Goal: Task Accomplishment & Management: Manage account settings

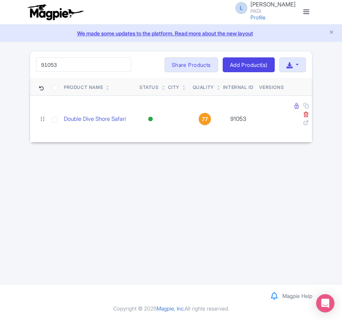
click at [123, 63] on input "91053" at bounding box center [83, 64] width 95 height 14
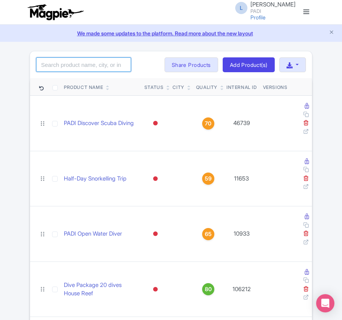
click at [89, 66] on input "search" at bounding box center [83, 64] width 95 height 14
click at [62, 68] on input "search" at bounding box center [83, 64] width 95 height 14
paste input "Dive Package"
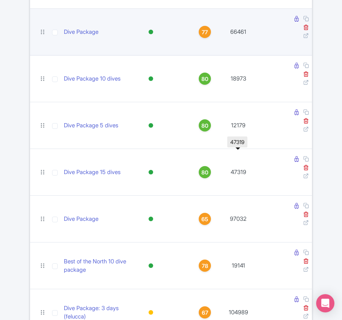
scroll to position [152, 0]
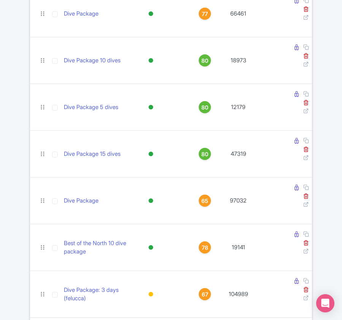
type input "Dive Package"
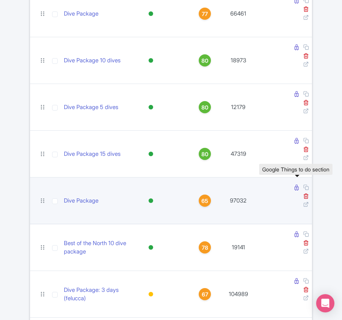
click at [297, 189] on icon at bounding box center [297, 188] width 4 height 6
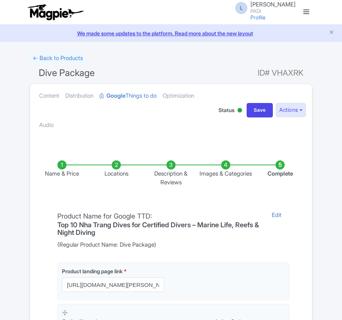
click at [116, 169] on li "Locations" at bounding box center [116, 173] width 55 height 26
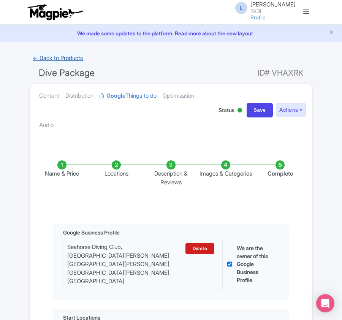
click at [38, 56] on link "← Back to Products" at bounding box center [58, 58] width 56 height 15
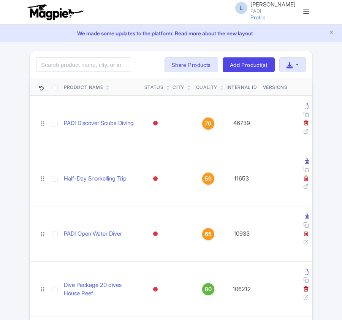
click at [110, 62] on input "search" at bounding box center [83, 64] width 95 height 14
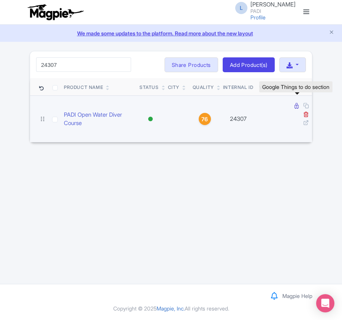
type input "24307"
click at [298, 106] on icon at bounding box center [297, 106] width 4 height 6
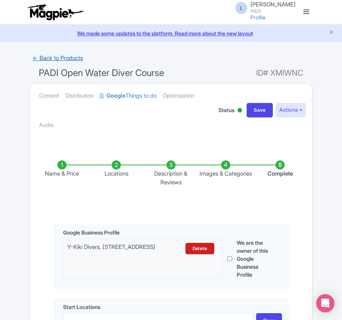
click at [52, 62] on link "← Back to Products" at bounding box center [58, 58] width 56 height 15
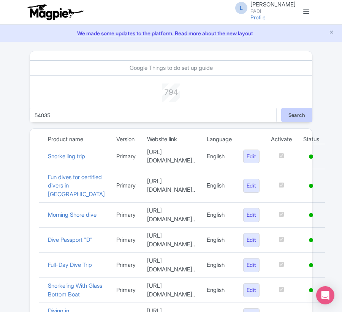
type input "54035"
click at [301, 114] on button "Search" at bounding box center [296, 115] width 31 height 14
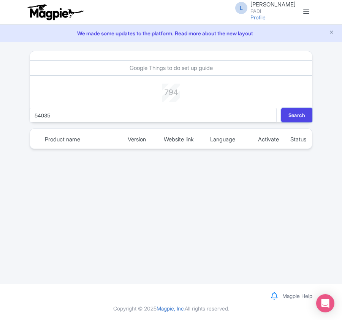
click at [301, 114] on button "Search" at bounding box center [296, 115] width 31 height 14
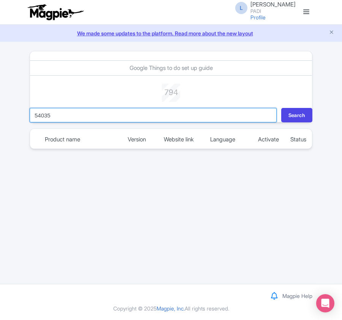
drag, startPoint x: 58, startPoint y: 114, endPoint x: 14, endPoint y: 112, distance: 44.2
click at [14, 112] on div "Google Things to do set up guide 794 Live products 54035 Search Product name Ve…" at bounding box center [171, 100] width 342 height 98
paste input "PADI Discover Scuba Diving | Intro Dive"
type input "PADI Discover Scuba Diving | Intro Dive"
click at [281, 108] on button "Search" at bounding box center [296, 115] width 31 height 14
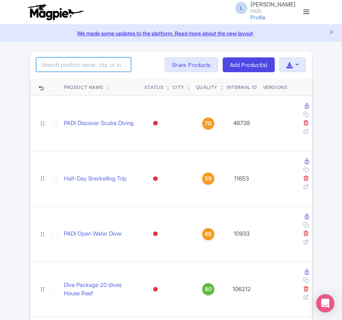
click at [97, 67] on input "search" at bounding box center [83, 64] width 95 height 14
paste input "54035"
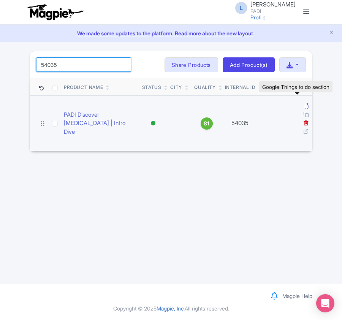
type input "54035"
click at [305, 106] on icon at bounding box center [307, 106] width 4 height 6
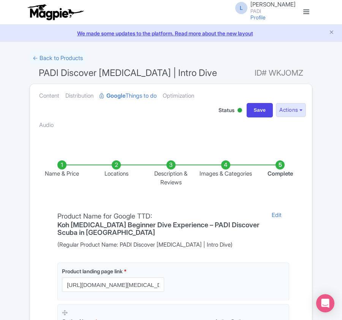
click at [122, 174] on li "Locations" at bounding box center [116, 173] width 55 height 26
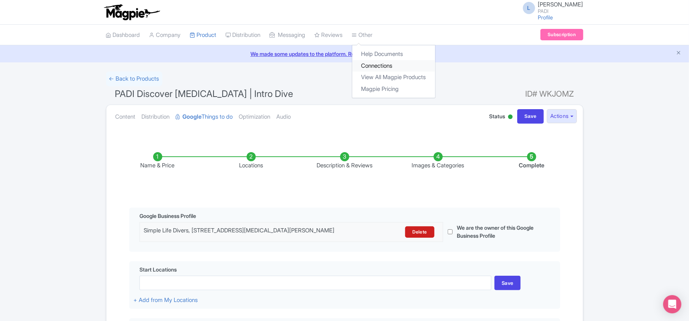
click at [342, 68] on link "Connections" at bounding box center [393, 66] width 83 height 12
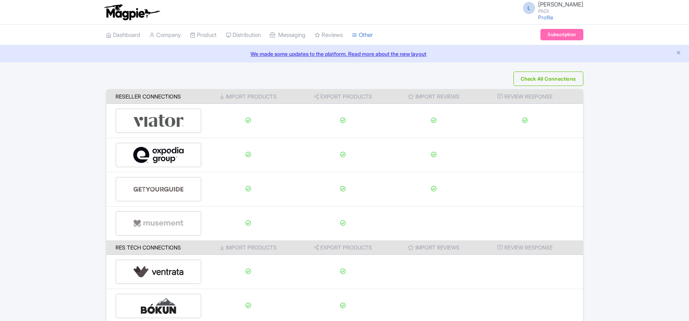
scroll to position [119, 0]
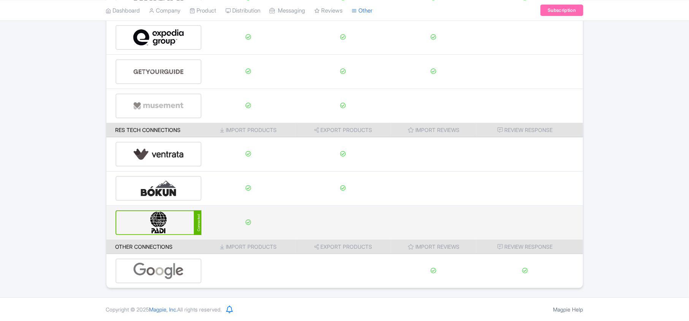
click at [152, 231] on img at bounding box center [158, 222] width 51 height 23
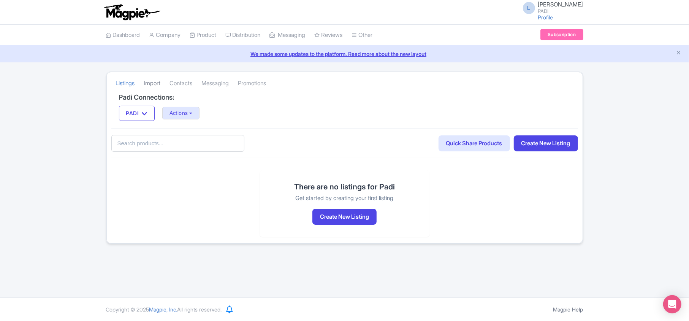
click at [152, 83] on link "Import" at bounding box center [152, 83] width 17 height 21
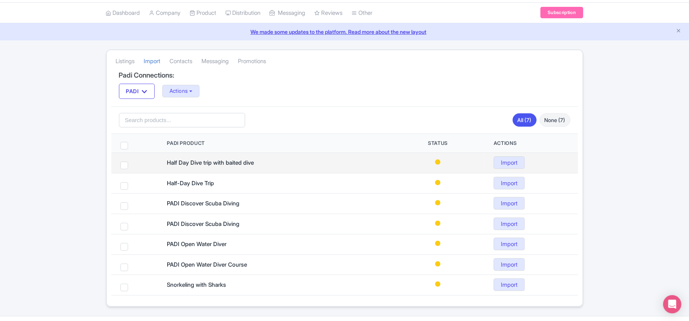
scroll to position [43, 0]
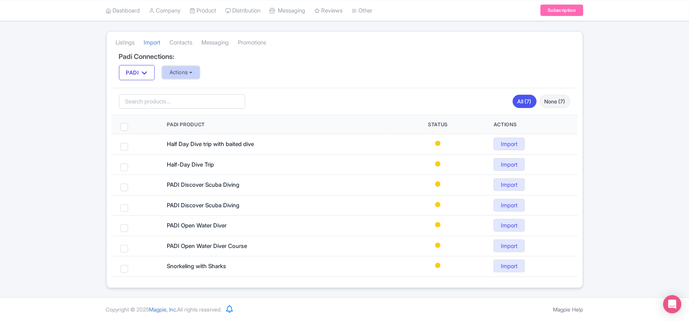
click at [186, 72] on button "Actions" at bounding box center [181, 72] width 38 height 13
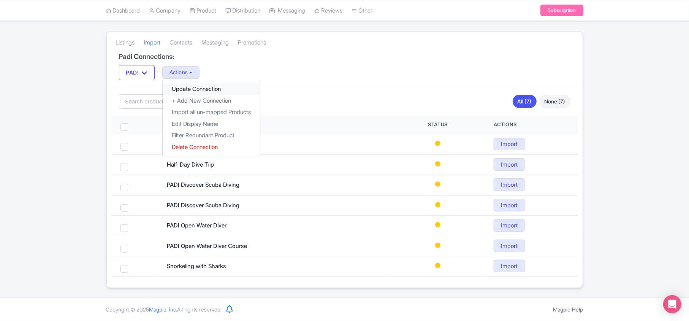
click at [181, 84] on link "Update Connection" at bounding box center [211, 89] width 97 height 12
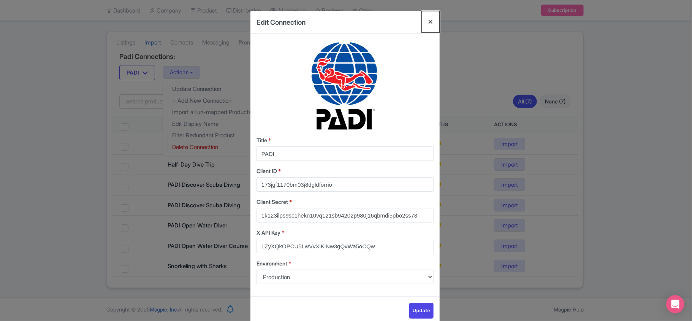
click at [433, 16] on button "Close" at bounding box center [431, 22] width 18 height 22
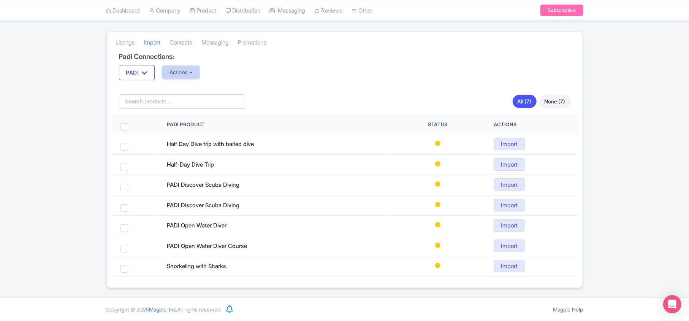
click at [194, 73] on button "Actions" at bounding box center [181, 72] width 38 height 13
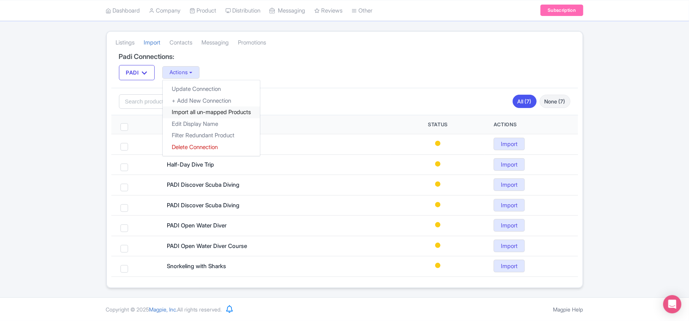
click at [189, 108] on link "Import all un-mapped Products" at bounding box center [211, 112] width 97 height 12
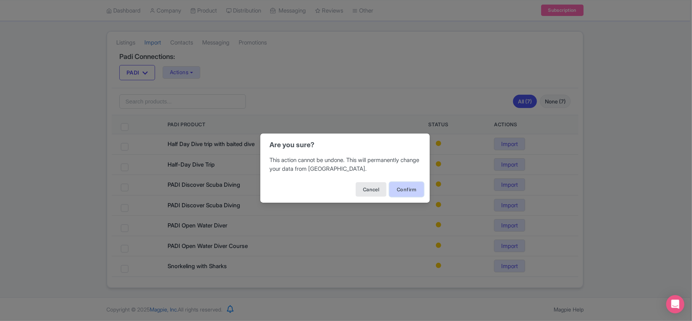
click at [408, 188] on button "Confirm" at bounding box center [407, 189] width 34 height 14
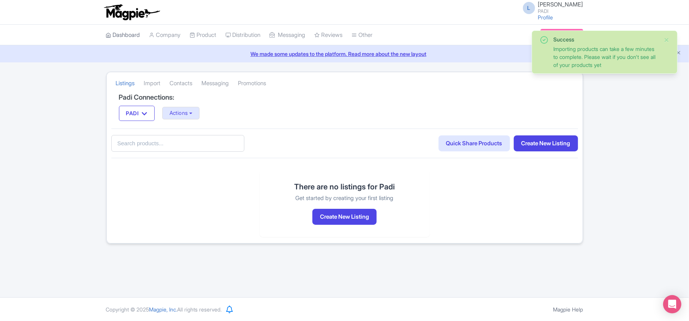
click at [121, 37] on link "Dashboard" at bounding box center [123, 35] width 34 height 21
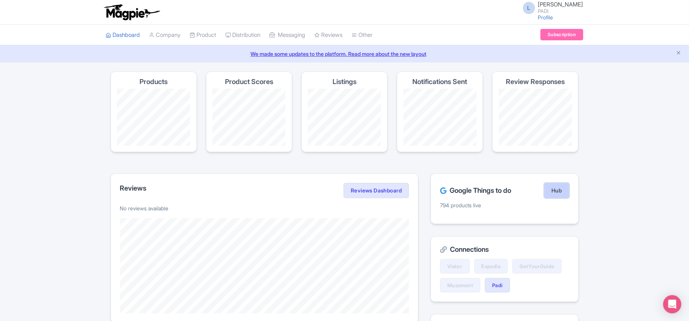
click at [560, 194] on link "Hub" at bounding box center [556, 190] width 25 height 15
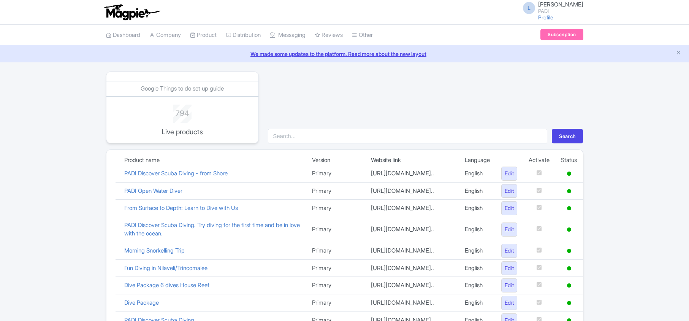
scroll to position [525, 0]
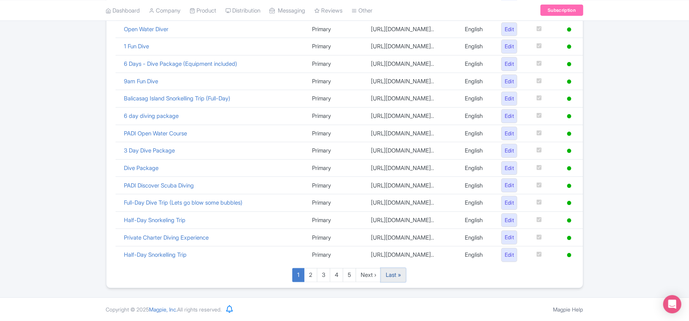
click at [399, 278] on link "Last »" at bounding box center [393, 275] width 25 height 14
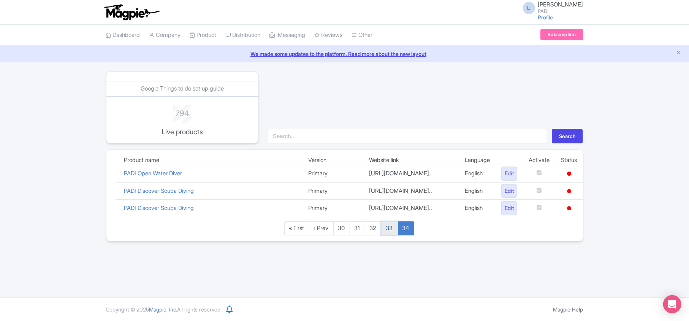
click at [393, 235] on link "33" at bounding box center [389, 228] width 17 height 14
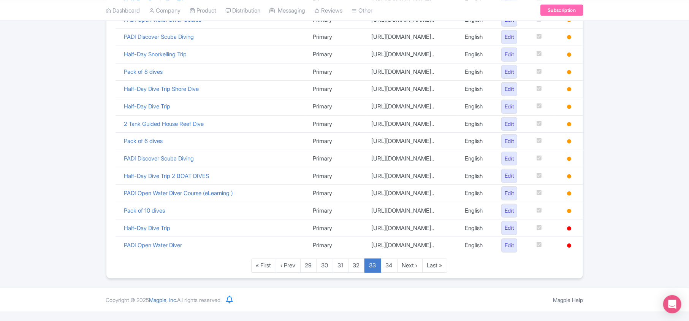
scroll to position [474, 0]
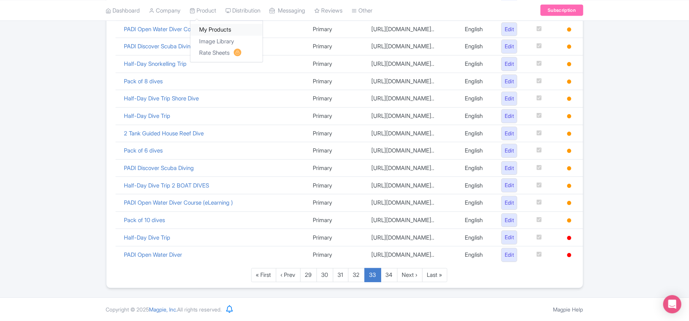
click at [206, 27] on link "My Products" at bounding box center [226, 30] width 72 height 12
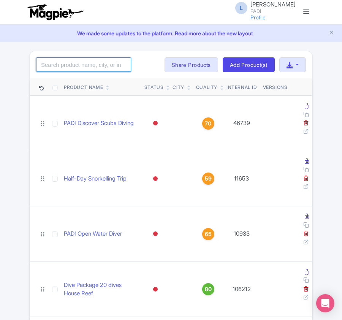
click at [78, 66] on input "search" at bounding box center [83, 64] width 95 height 14
paste input "107702"
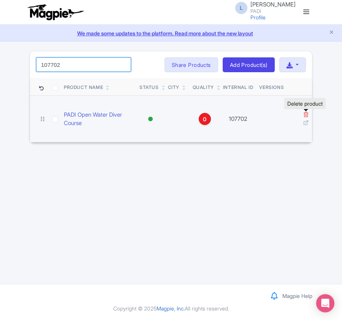
type input "107702"
click at [305, 114] on icon at bounding box center [306, 114] width 6 height 6
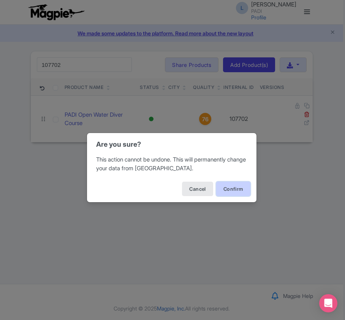
click at [236, 190] on button "Confirm" at bounding box center [233, 189] width 34 height 14
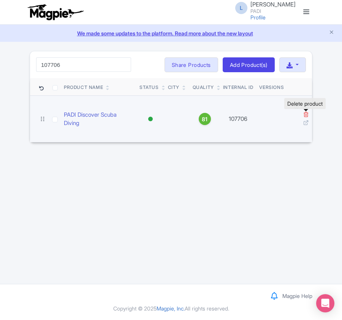
type input "107706"
click at [305, 113] on icon at bounding box center [306, 114] width 6 height 6
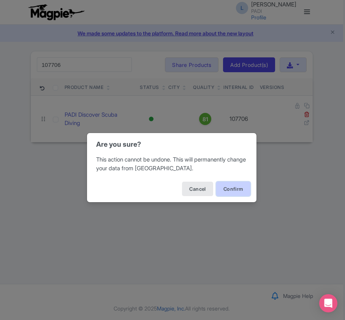
click at [232, 192] on button "Confirm" at bounding box center [233, 189] width 34 height 14
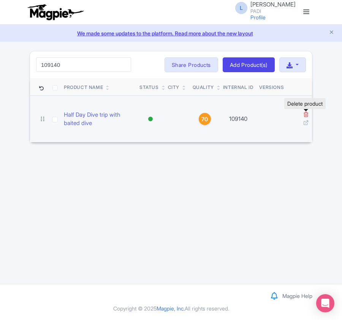
type input "109140"
click at [305, 116] on icon at bounding box center [306, 114] width 6 height 6
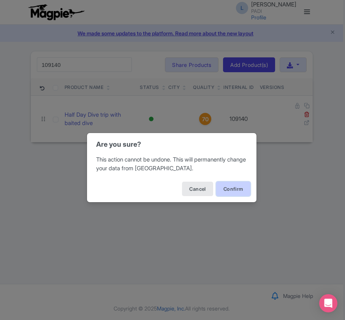
click at [230, 189] on button "Confirm" at bounding box center [233, 189] width 34 height 14
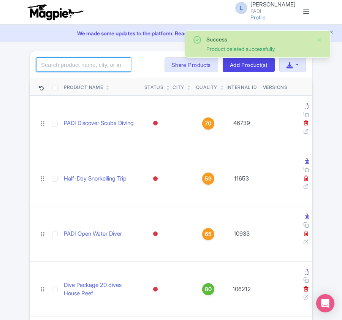
click at [86, 65] on input "search" at bounding box center [83, 64] width 95 height 14
paste input "109142"
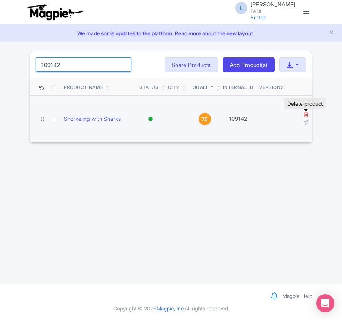
type input "109142"
click at [307, 116] on icon at bounding box center [306, 114] width 6 height 6
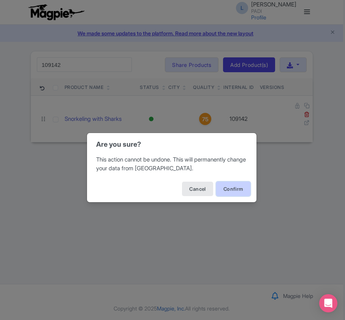
click at [237, 186] on button "Confirm" at bounding box center [233, 189] width 34 height 14
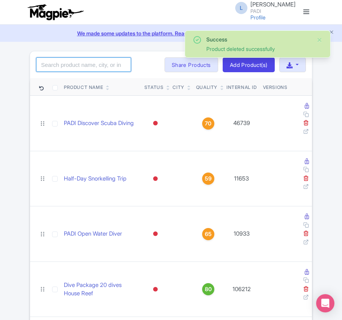
click at [60, 67] on input "search" at bounding box center [83, 64] width 95 height 14
paste input "109060"
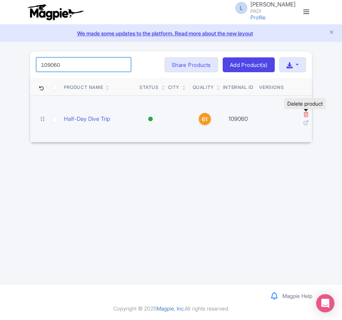
type input "109060"
click at [306, 117] on icon at bounding box center [306, 114] width 6 height 6
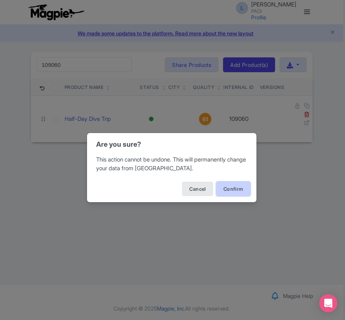
click at [226, 190] on button "Confirm" at bounding box center [233, 189] width 34 height 14
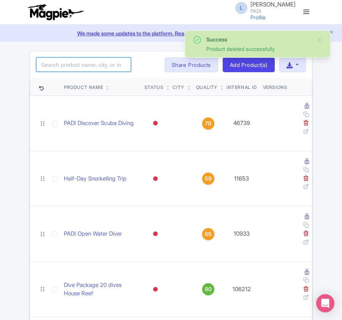
click at [79, 65] on input "search" at bounding box center [83, 64] width 95 height 14
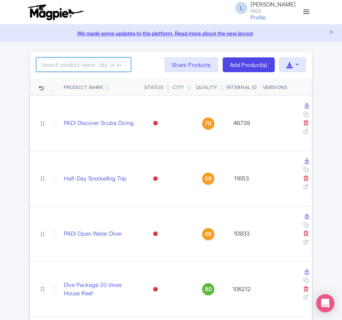
paste input "99052"
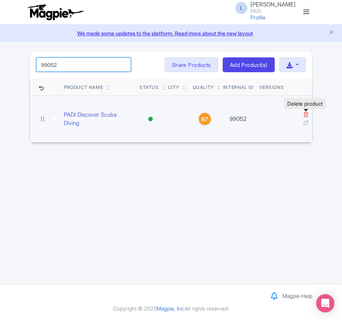
type input "99052"
click at [308, 117] on icon at bounding box center [306, 114] width 6 height 6
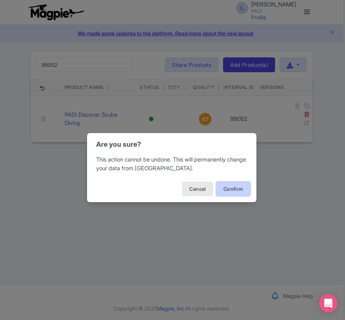
click at [231, 192] on button "Confirm" at bounding box center [233, 189] width 34 height 14
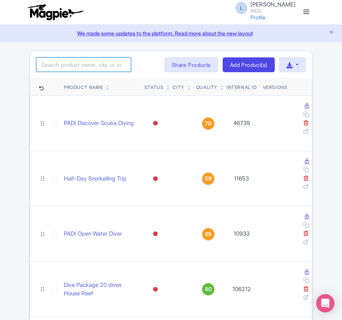
click at [49, 68] on input "search" at bounding box center [83, 64] width 95 height 14
paste input "98246"
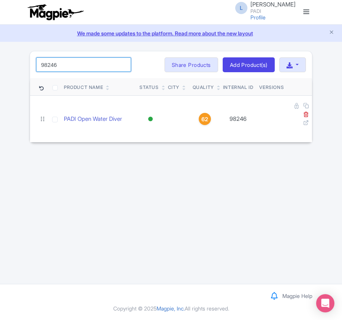
type input "98246"
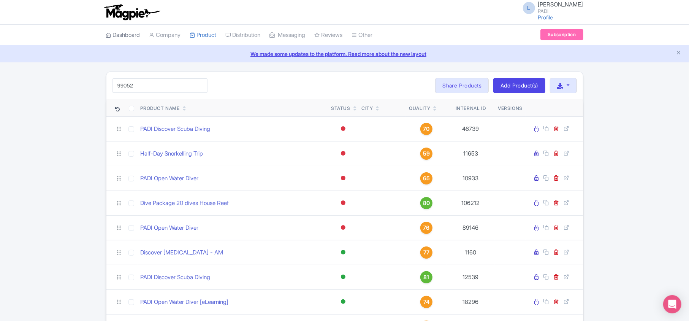
click at [113, 34] on link "Dashboard" at bounding box center [123, 35] width 34 height 21
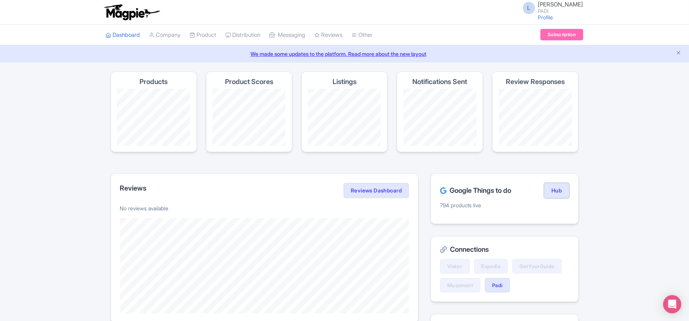
click at [550, 192] on link "Hub" at bounding box center [556, 190] width 25 height 15
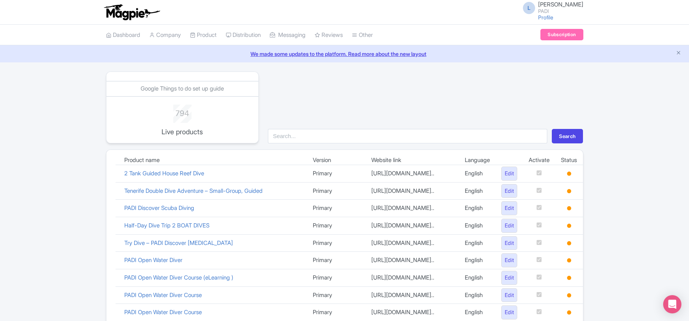
scroll to position [500, 0]
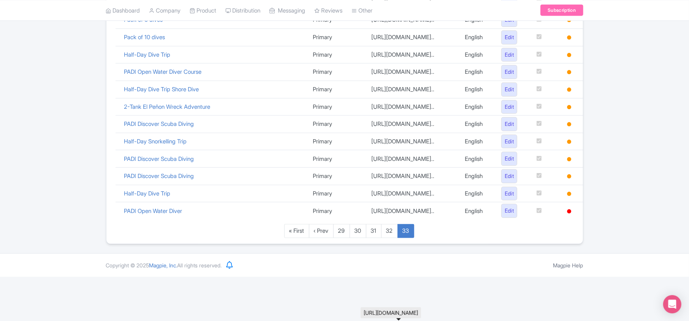
click at [390, 219] on td "[URL][DOMAIN_NAME].." at bounding box center [413, 210] width 94 height 17
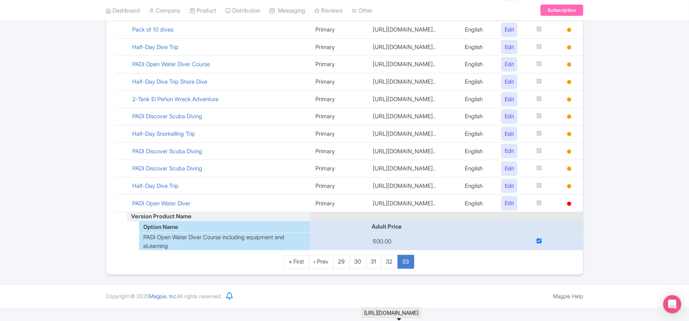
click at [390, 212] on td "[URL][DOMAIN_NAME].." at bounding box center [413, 203] width 92 height 17
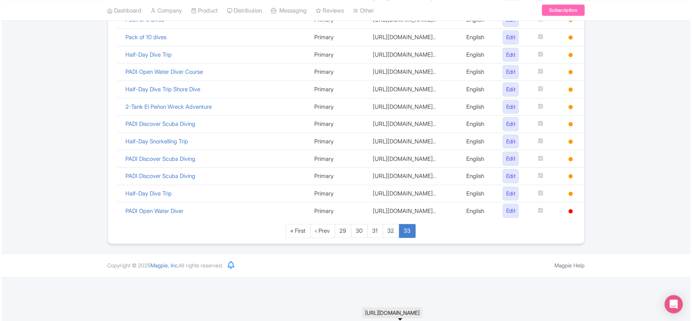
scroll to position [500, 0]
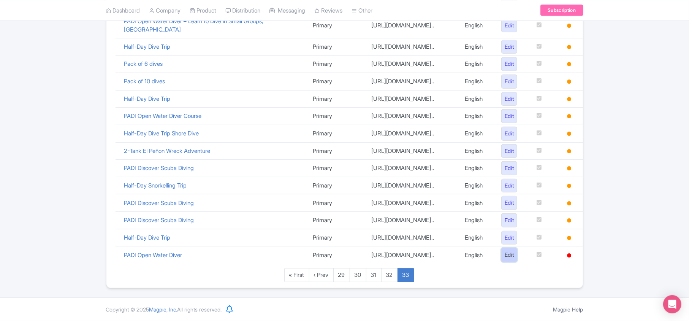
click at [510, 250] on link "Edit" at bounding box center [509, 255] width 16 height 14
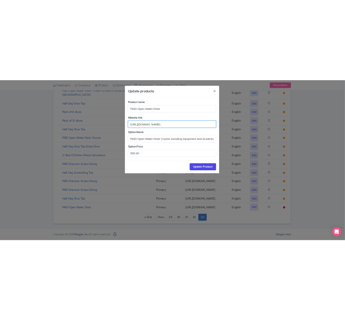
scroll to position [0, 101]
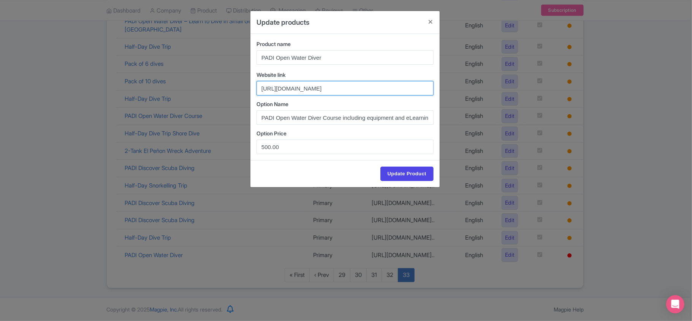
drag, startPoint x: 261, startPoint y: 87, endPoint x: 364, endPoint y: 90, distance: 103.1
click at [364, 90] on input "https://travel.padi.com/dive-course/balearic-islands/padi-open-water-diver-9824…" at bounding box center [345, 88] width 177 height 14
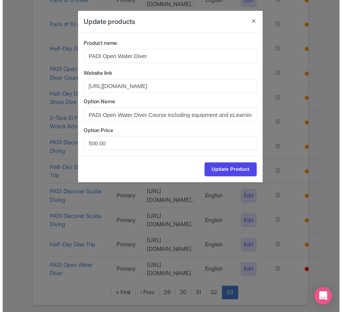
scroll to position [0, 0]
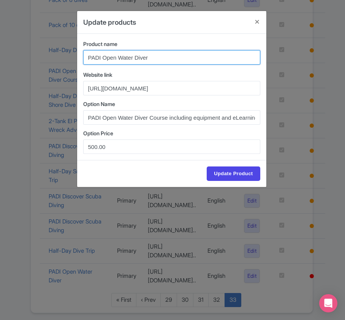
drag, startPoint x: 151, startPoint y: 61, endPoint x: 20, endPoint y: 40, distance: 133.2
click at [20, 40] on div "Update products Product name PADI Open Water Diver Website link https://travel.…" at bounding box center [172, 160] width 345 height 320
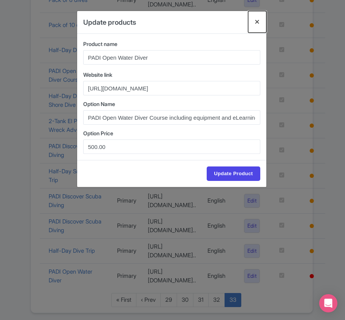
click at [259, 21] on button "Close" at bounding box center [257, 22] width 18 height 22
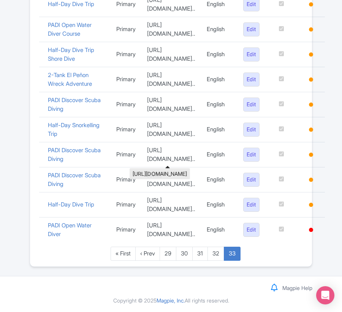
scroll to position [883, 0]
click at [260, 223] on link "Edit" at bounding box center [251, 230] width 16 height 14
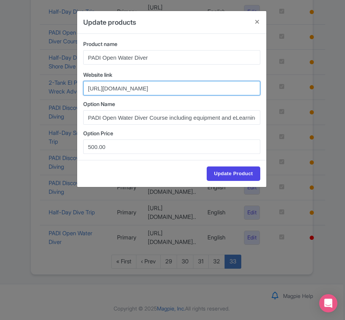
scroll to position [0, 182]
drag, startPoint x: 223, startPoint y: 90, endPoint x: 118, endPoint y: 94, distance: 105.0
click at [118, 94] on input "https://travel.padi.com/dive-course/balearic-islands/padi-open-water-diver-9824…" at bounding box center [171, 88] width 177 height 14
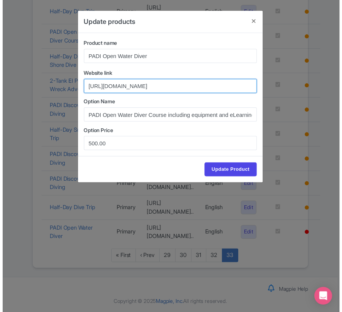
scroll to position [0, 0]
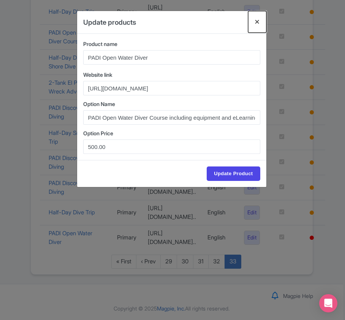
click at [257, 25] on button "Close" at bounding box center [257, 22] width 18 height 22
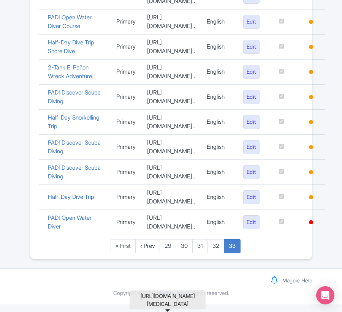
scroll to position [883, 0]
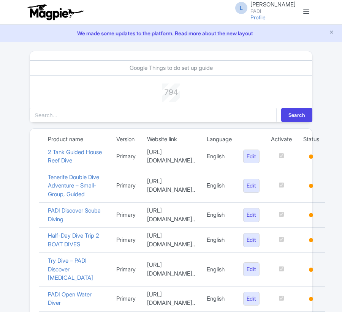
scroll to position [883, 0]
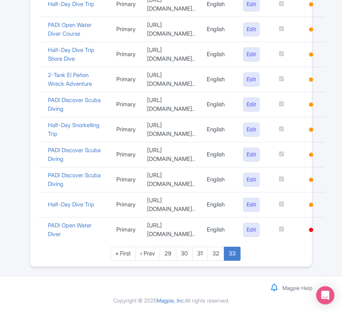
click at [45, 232] on td "PADI Open Water Diver" at bounding box center [76, 230] width 68 height 25
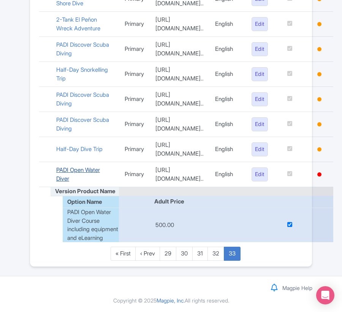
click at [64, 182] on link "PADI Open Water Diver" at bounding box center [78, 175] width 44 height 16
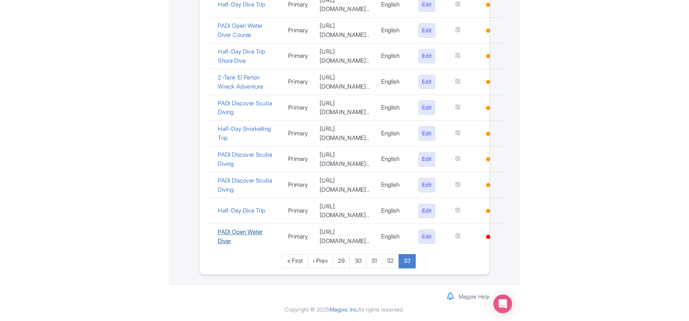
scroll to position [500, 0]
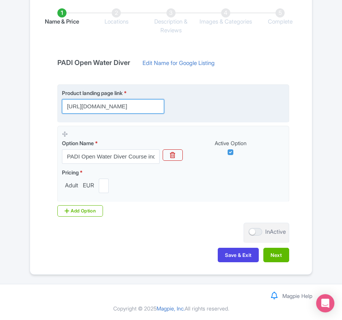
scroll to position [0, 171]
drag, startPoint x: 68, startPoint y: 107, endPoint x: 98, endPoint y: 109, distance: 30.2
click at [98, 109] on input "https://travel.padi.com/dive-course/balearic-islands/padi-open-water-diver-9824…" at bounding box center [113, 106] width 102 height 14
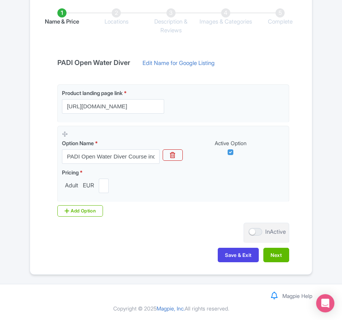
scroll to position [0, 0]
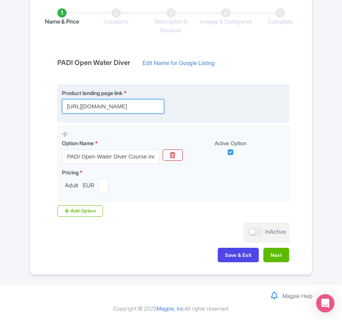
click at [137, 109] on input "https://travel.padi.com/dive-course/balearic-islands/padi-open-water-diver-9824…" at bounding box center [113, 106] width 102 height 14
click at [141, 108] on input "https://travel.padi.com/dive-course/balearic-islands/padi-open-water-diver-9824…" at bounding box center [113, 106] width 102 height 14
click at [140, 105] on input "https://travel.padi.com/dive-course/balearic-islands/padi-open-water-diver-9824…" at bounding box center [113, 106] width 102 height 14
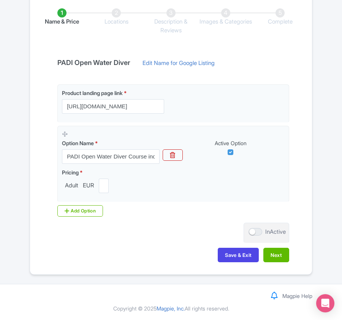
scroll to position [0, 0]
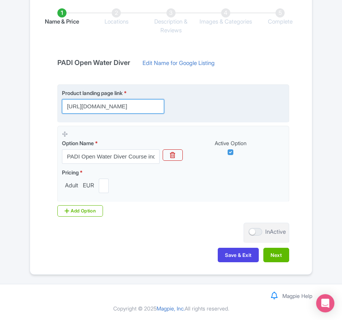
click at [143, 111] on input "https://travel.padi.com/dive-course/balearic-islands/padi-open-water-diver-9824…" at bounding box center [113, 106] width 102 height 14
drag, startPoint x: 143, startPoint y: 107, endPoint x: 135, endPoint y: 108, distance: 8.1
click at [135, 108] on input "https://travel.padi.com/dive-course/balearic-islands/padi-open-water-diver-9824…" at bounding box center [113, 106] width 102 height 14
click at [206, 102] on div "Product landing page link * https://travel.padi.com/dive-course/balearic-island…" at bounding box center [173, 101] width 223 height 25
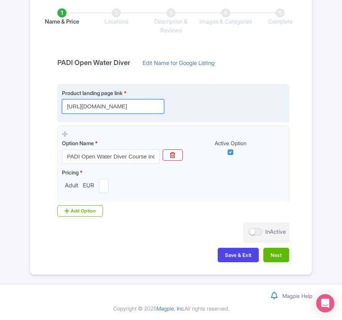
scroll to position [0, 170]
drag, startPoint x: 67, startPoint y: 109, endPoint x: 98, endPoint y: 108, distance: 30.8
click at [98, 108] on input "https://travel.padi.com/dive-course/balearic-islands/padi-open-water-diver-9824…" at bounding box center [113, 106] width 102 height 14
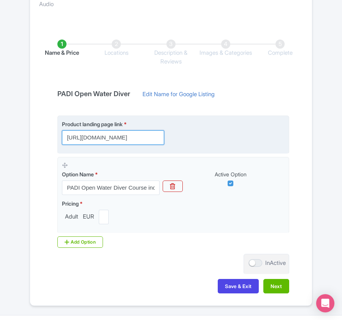
scroll to position [0, 0]
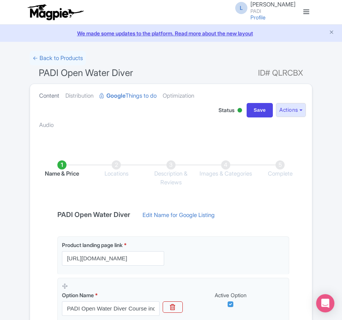
click at [46, 95] on link "Content" at bounding box center [49, 96] width 20 height 24
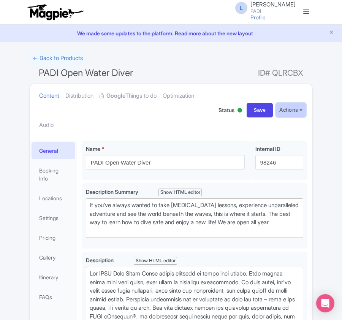
click at [286, 106] on button "Actions" at bounding box center [291, 110] width 30 height 14
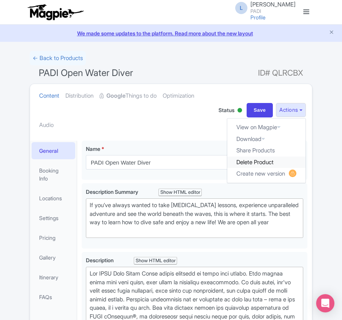
click at [243, 163] on link "Delete Product" at bounding box center [266, 163] width 78 height 12
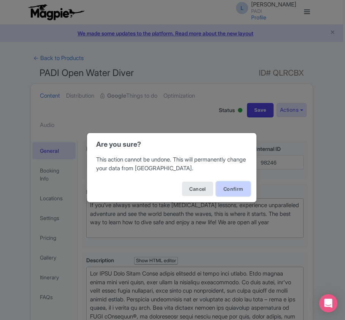
click at [221, 189] on button "Confirm" at bounding box center [233, 189] width 34 height 14
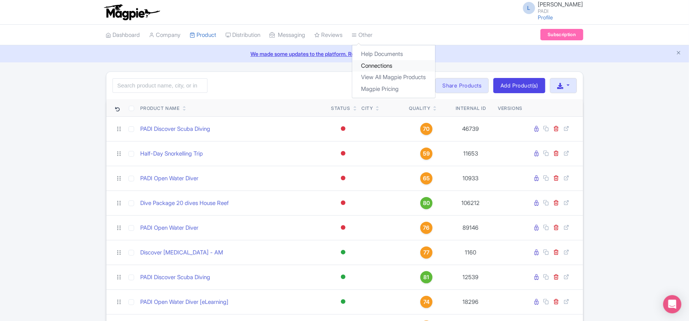
click at [342, 63] on link "Connections" at bounding box center [393, 66] width 83 height 12
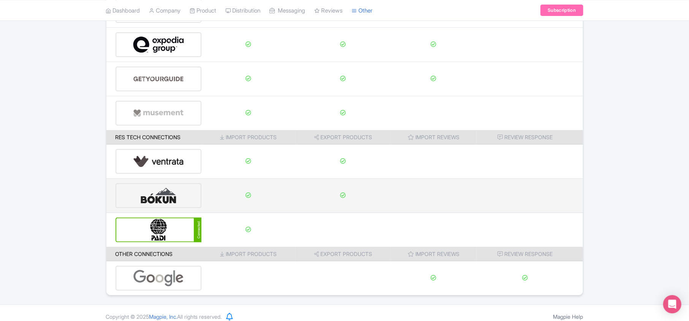
scroll to position [119, 0]
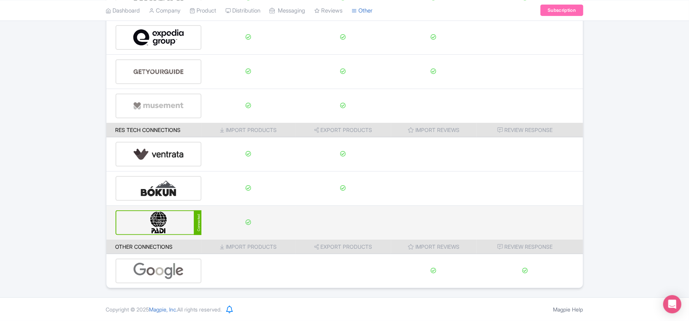
click at [164, 218] on img at bounding box center [158, 222] width 51 height 23
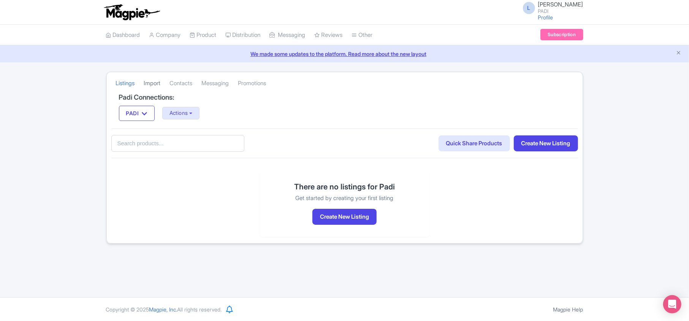
click at [153, 86] on link "Import" at bounding box center [152, 83] width 17 height 21
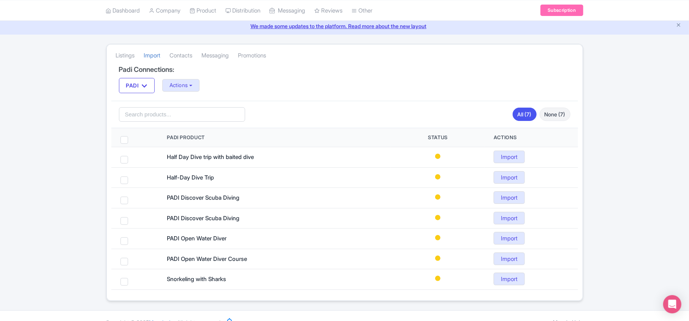
scroll to position [43, 0]
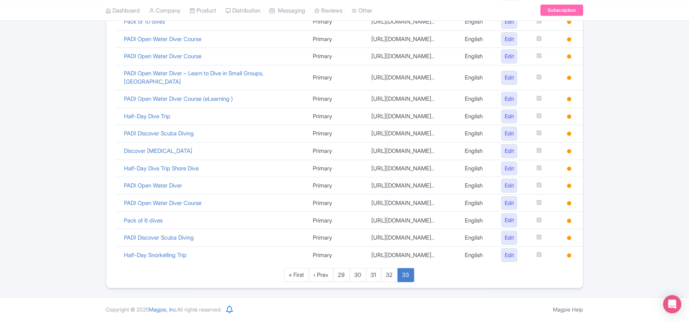
scroll to position [475, 0]
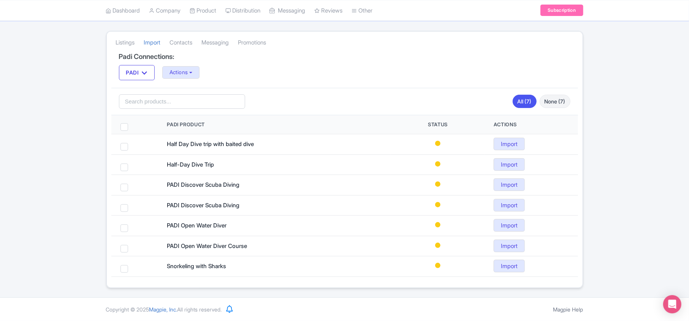
scroll to position [43, 0]
click at [173, 69] on button "Actions" at bounding box center [181, 72] width 38 height 13
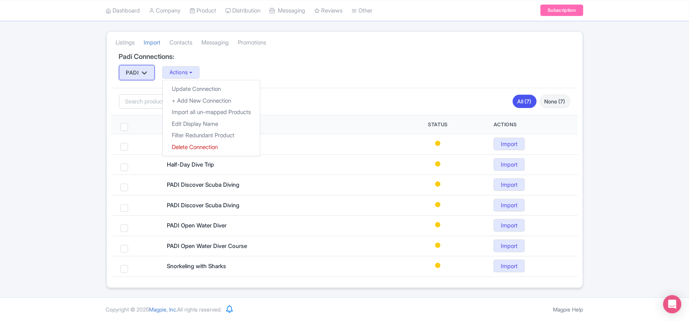
click at [145, 70] on icon "button" at bounding box center [144, 73] width 5 height 6
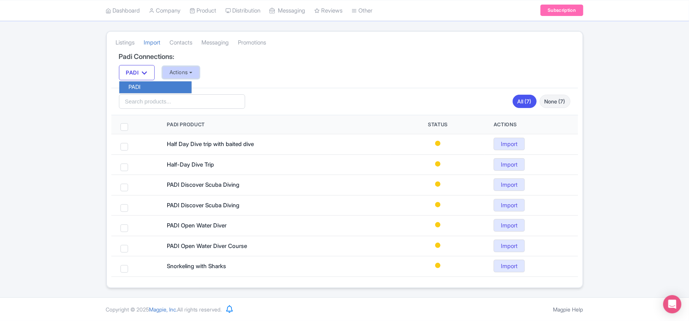
click at [181, 69] on button "Actions" at bounding box center [181, 72] width 38 height 13
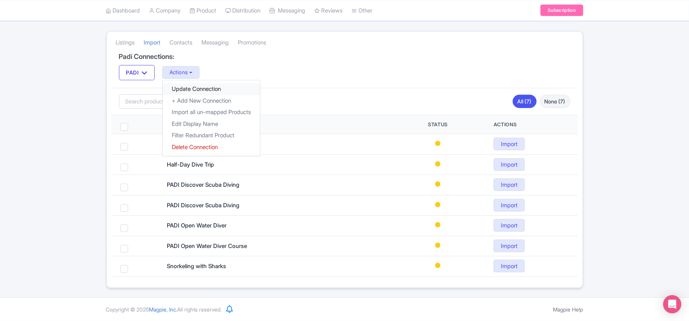
click at [218, 85] on link "Update Connection" at bounding box center [211, 89] width 97 height 12
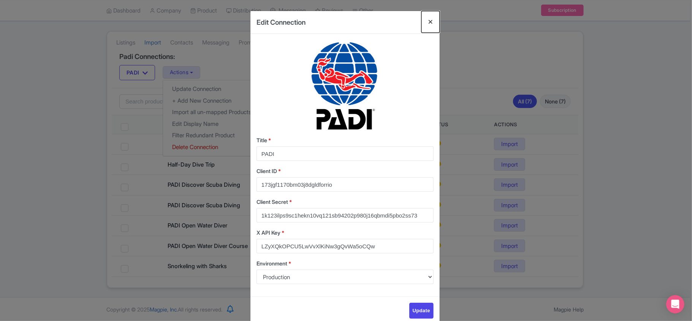
click at [429, 20] on button "Close" at bounding box center [431, 22] width 18 height 22
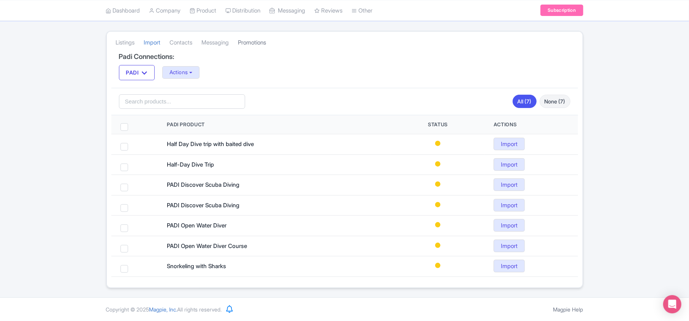
click at [253, 42] on link "Promotions" at bounding box center [252, 42] width 28 height 21
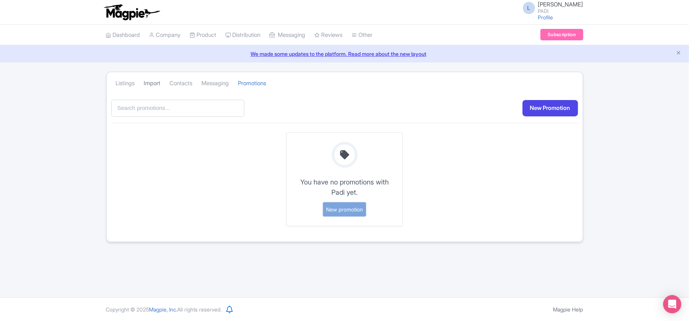
click at [154, 84] on link "Import" at bounding box center [152, 83] width 17 height 21
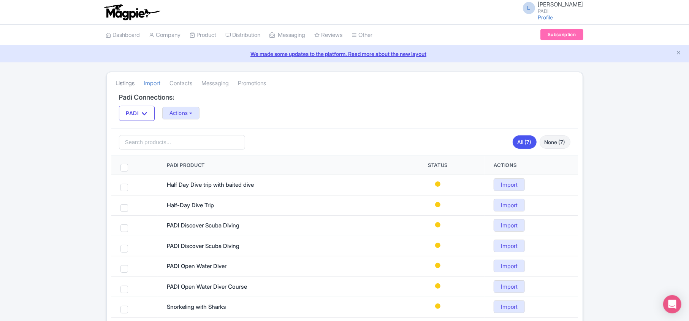
click at [124, 82] on link "Listings" at bounding box center [125, 83] width 19 height 21
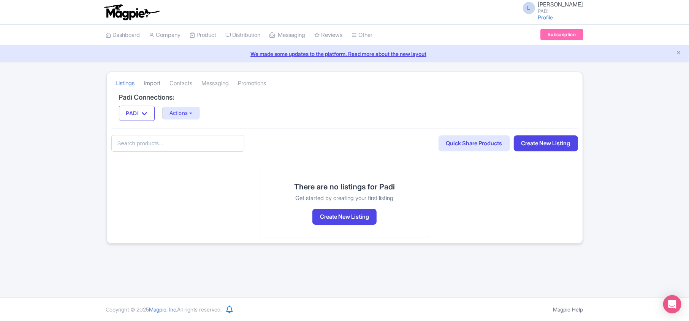
click at [158, 82] on link "Import" at bounding box center [152, 83] width 17 height 21
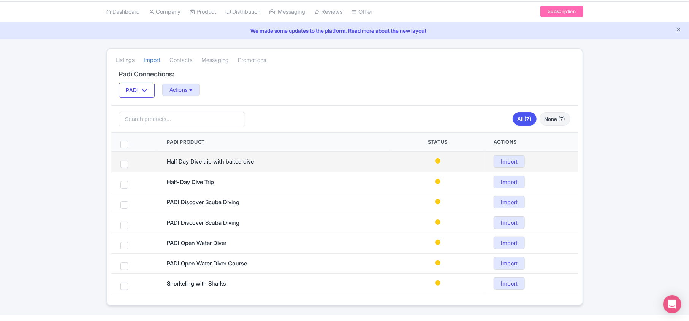
scroll to position [43, 0]
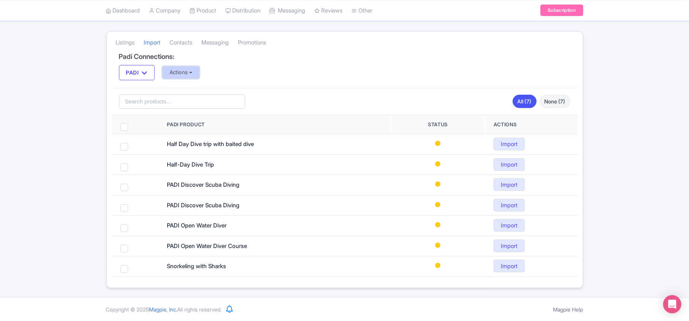
click at [189, 73] on button "Actions" at bounding box center [181, 72] width 38 height 13
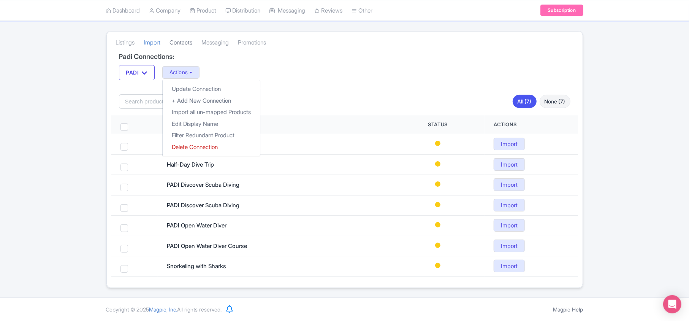
click at [179, 42] on link "Contacts" at bounding box center [181, 42] width 23 height 21
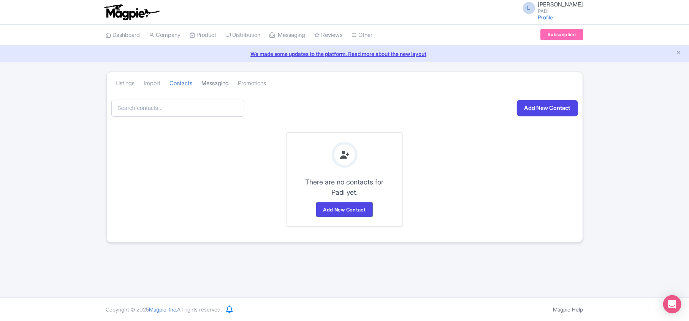
click at [219, 82] on link "Messaging" at bounding box center [215, 83] width 27 height 21
click at [263, 85] on link "Promotions" at bounding box center [252, 83] width 28 height 21
click at [177, 83] on link "Contacts" at bounding box center [181, 83] width 23 height 21
click at [157, 83] on link "Import" at bounding box center [152, 83] width 17 height 21
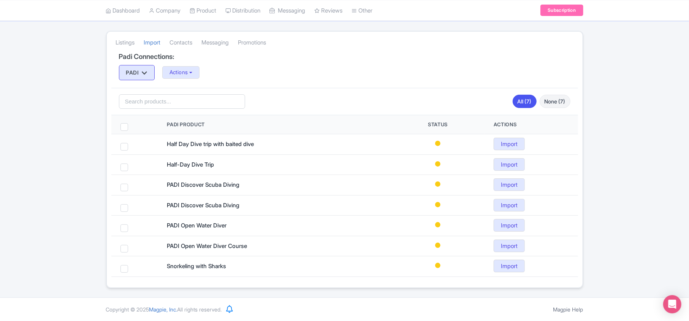
scroll to position [43, 0]
click at [194, 67] on button "Actions" at bounding box center [181, 72] width 38 height 13
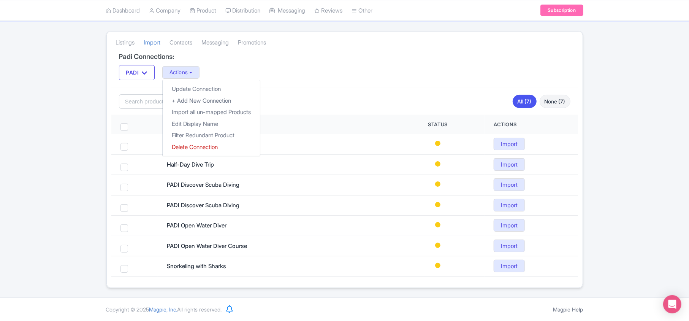
click at [452, 65] on div "PADI PADI Actions Update Connection + Add New Connection Import all un-mapped P…" at bounding box center [345, 72] width 452 height 15
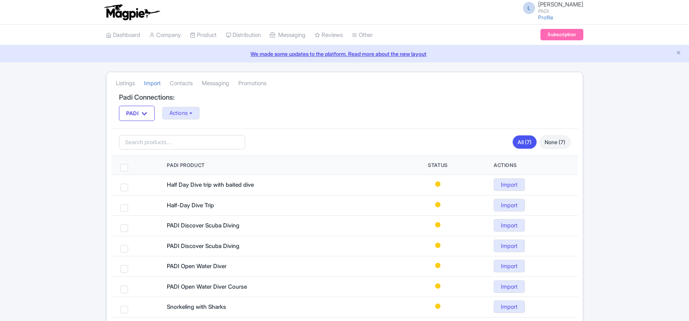
scroll to position [43, 0]
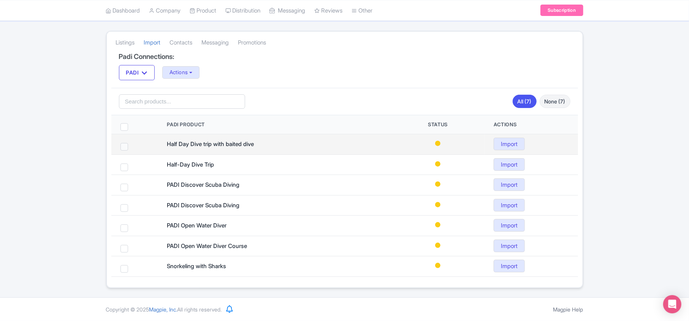
click at [121, 146] on span at bounding box center [125, 147] width 8 height 8
click at [132, 146] on input "checkbox" at bounding box center [134, 145] width 5 height 5
checkbox input "true"
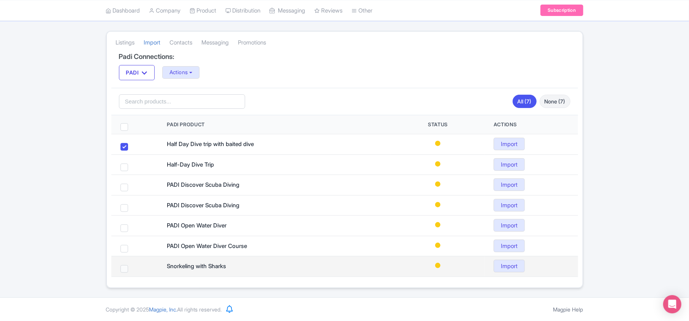
click at [125, 268] on span at bounding box center [125, 269] width 8 height 8
click at [132, 268] on input "checkbox" at bounding box center [134, 267] width 5 height 5
checkbox input "true"
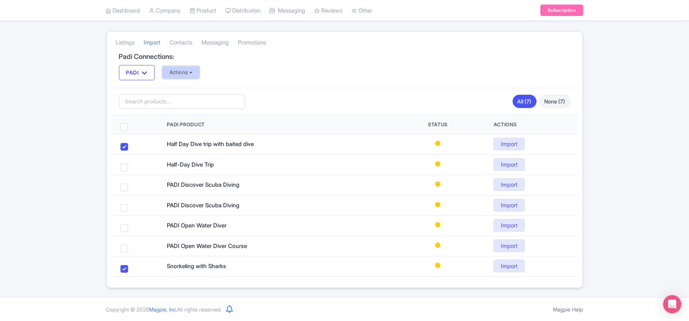
click at [186, 69] on button "Actions" at bounding box center [181, 72] width 38 height 13
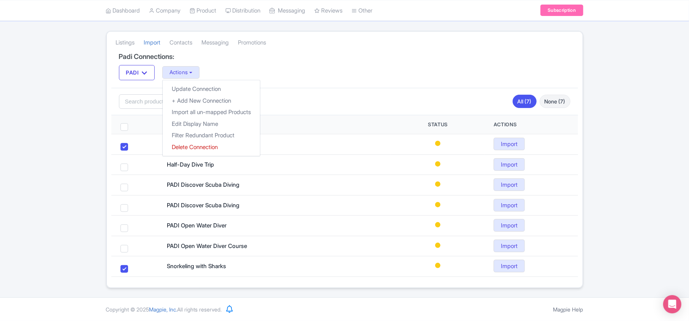
click at [17, 171] on div "Listings [GEOGRAPHIC_DATA] Contacts Messaging Promotions Padi Connections: PADI…" at bounding box center [344, 159] width 689 height 257
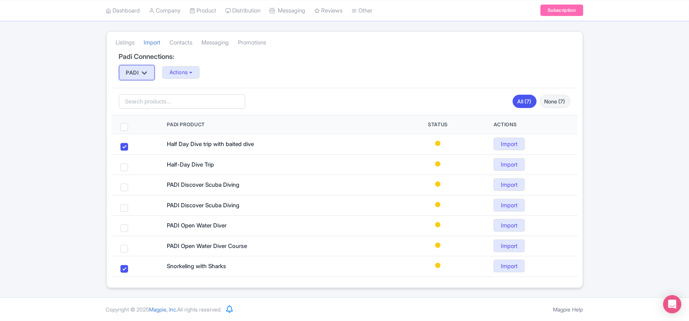
click at [144, 66] on button "PADI" at bounding box center [137, 72] width 36 height 15
click at [78, 81] on div "Listings [GEOGRAPHIC_DATA] Contacts Messaging Promotions Padi Connections: PADI…" at bounding box center [344, 159] width 689 height 257
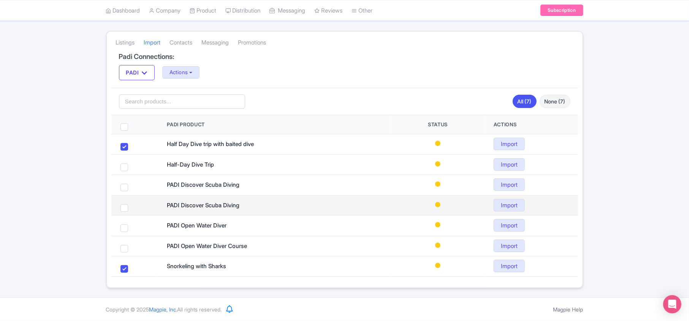
drag, startPoint x: 126, startPoint y: 145, endPoint x: 119, endPoint y: 205, distance: 60.9
click at [126, 145] on span at bounding box center [125, 147] width 8 height 8
click at [132, 145] on input "checkbox" at bounding box center [134, 145] width 5 height 5
checkbox input "false"
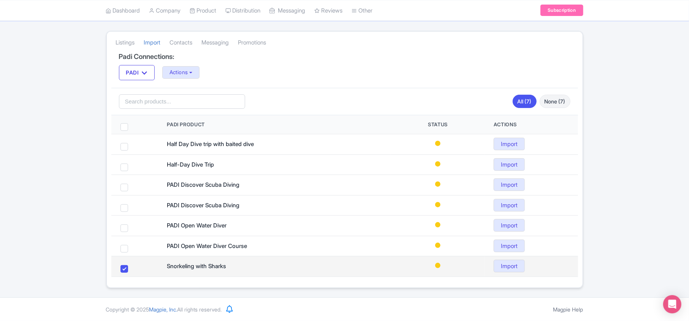
click at [124, 268] on span at bounding box center [125, 269] width 8 height 8
click at [132, 268] on input "checkbox" at bounding box center [134, 267] width 5 height 5
checkbox input "false"
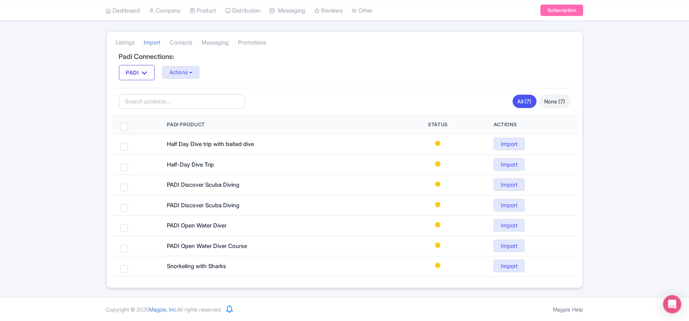
scroll to position [0, 0]
